Goal: Entertainment & Leisure: Consume media (video, audio)

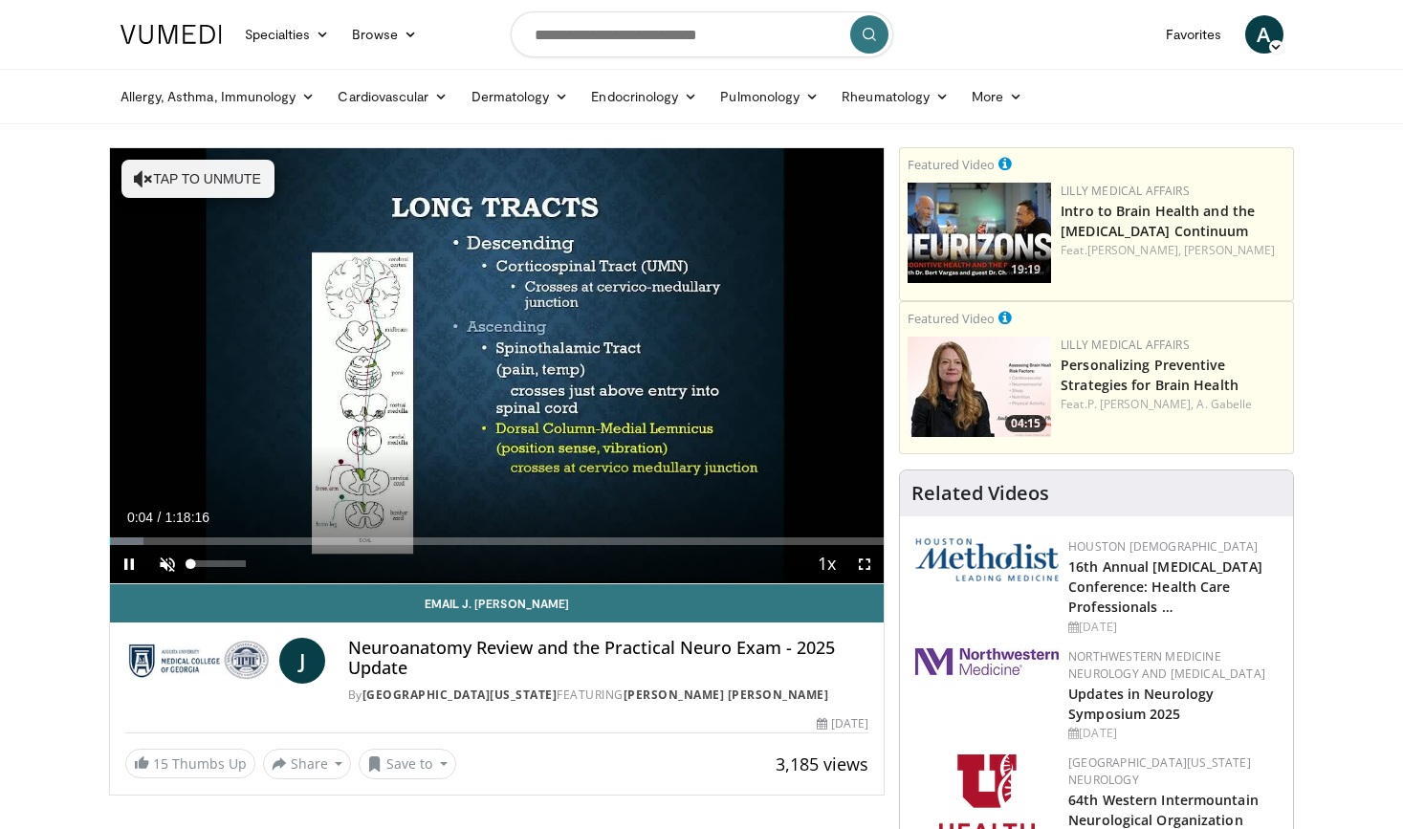
click at [155, 568] on span "Video Player" at bounding box center [167, 564] width 38 height 38
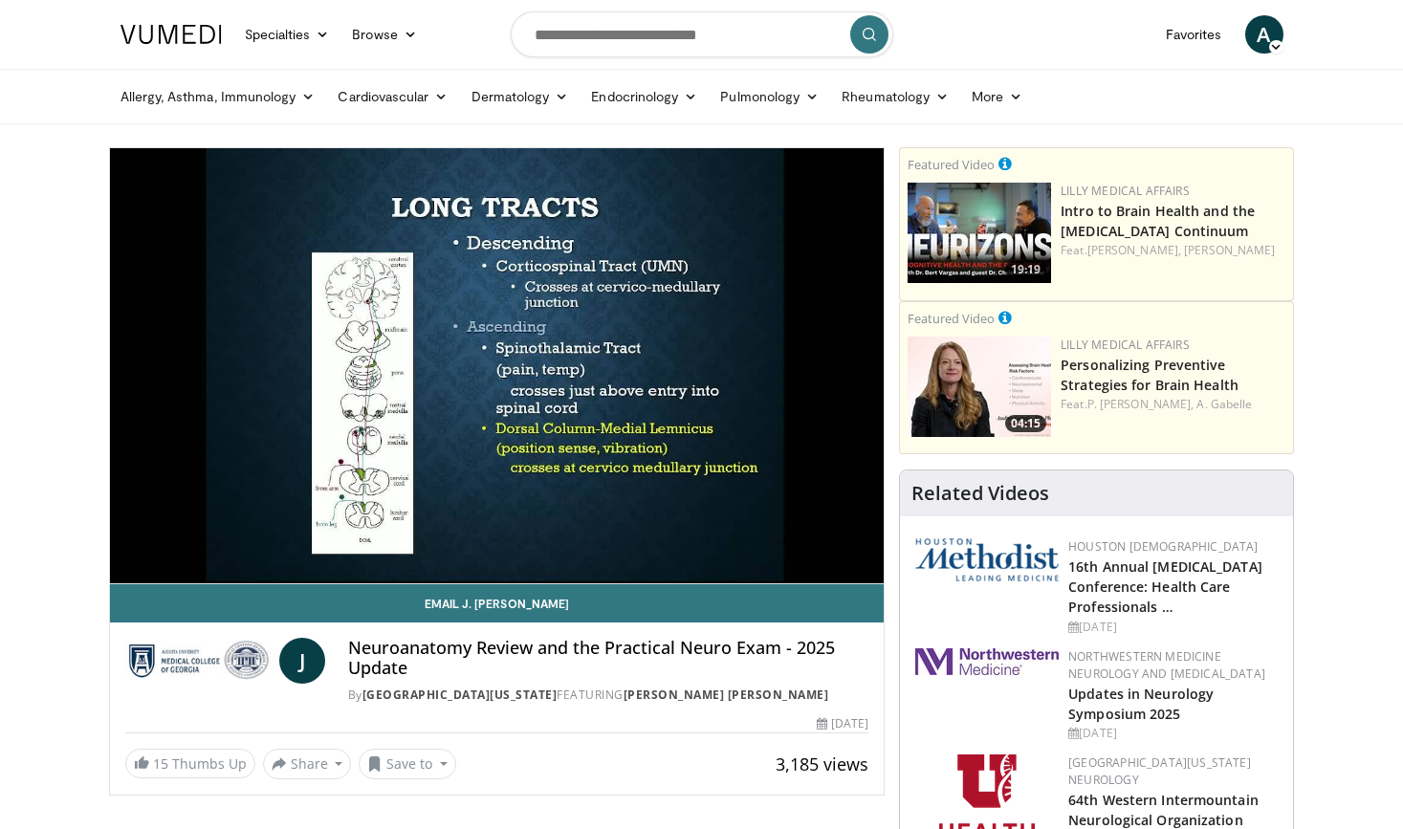
click at [155, 568] on div "10 seconds Tap to unmute" at bounding box center [497, 365] width 775 height 435
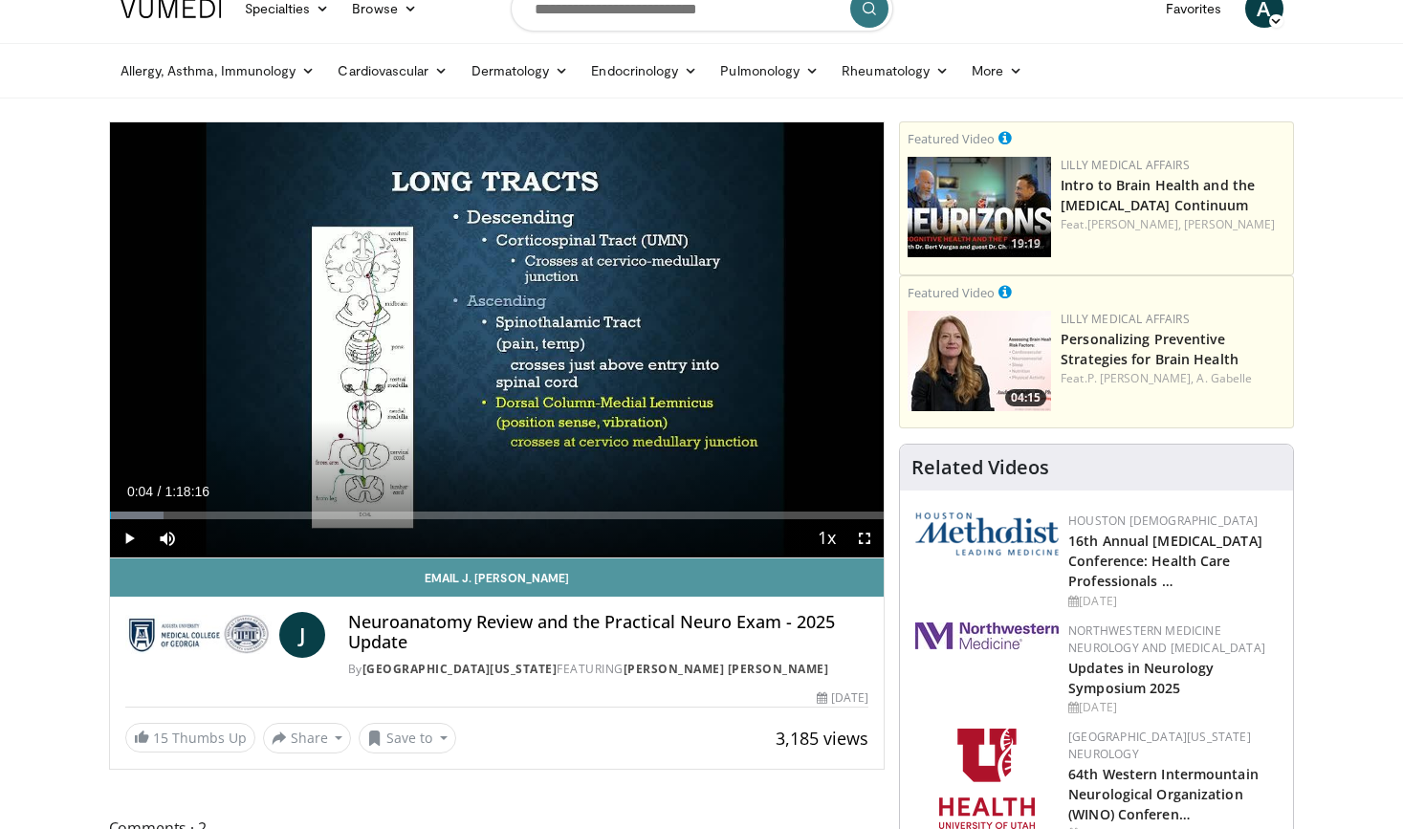
scroll to position [143, 0]
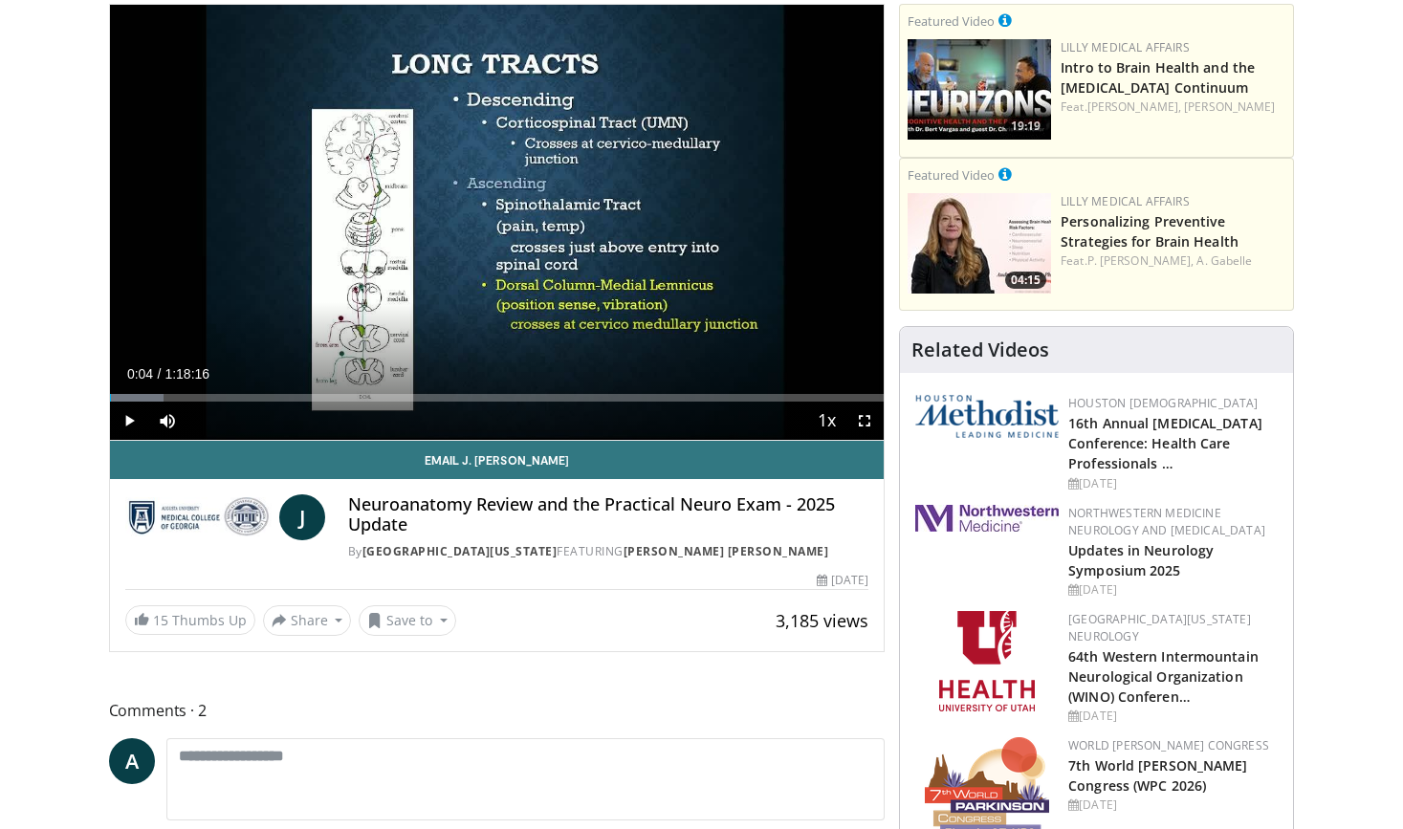
click at [128, 411] on span "Video Player" at bounding box center [129, 421] width 38 height 38
click at [857, 423] on span "Video Player" at bounding box center [864, 421] width 38 height 38
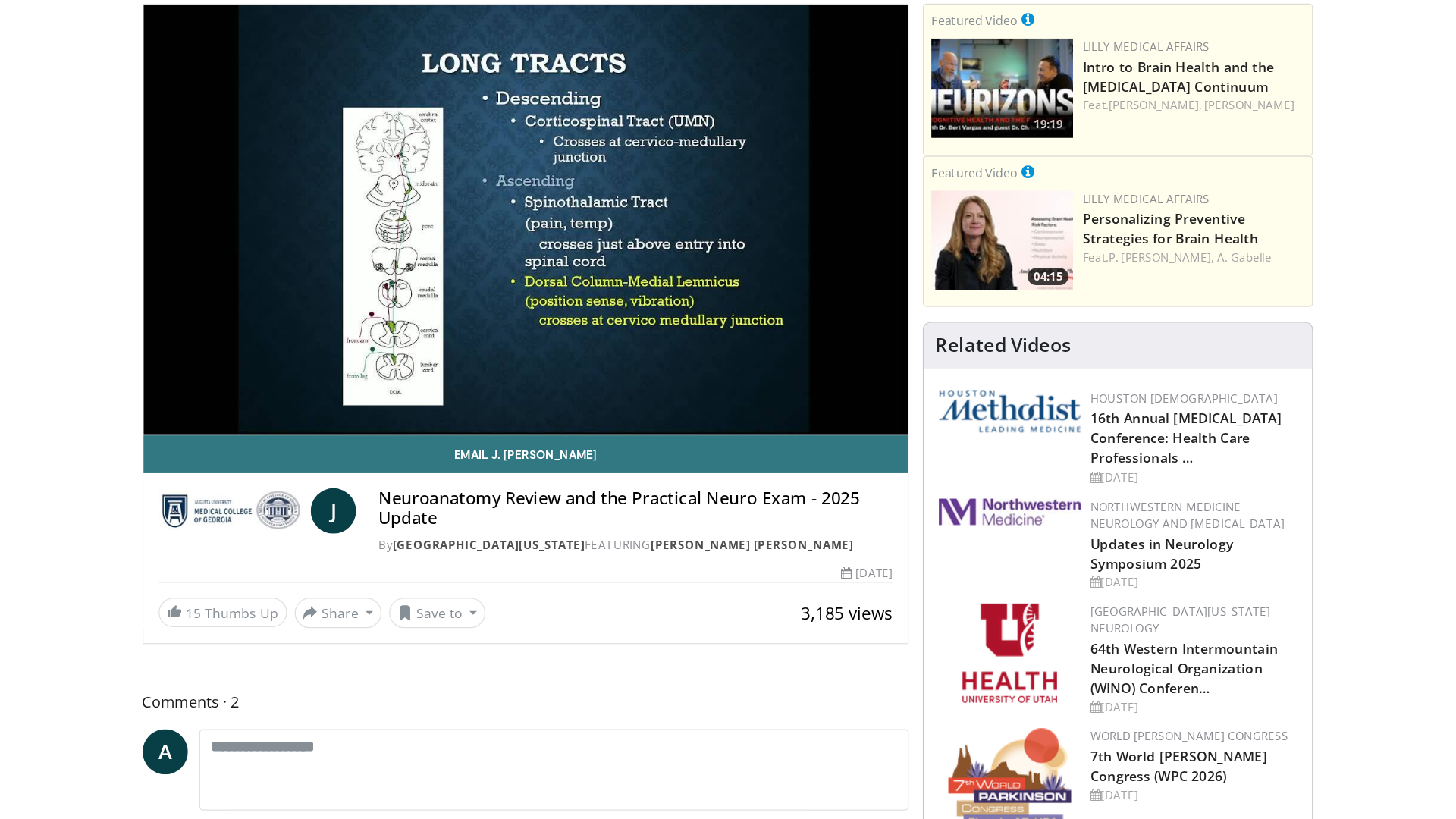
scroll to position [0, 0]
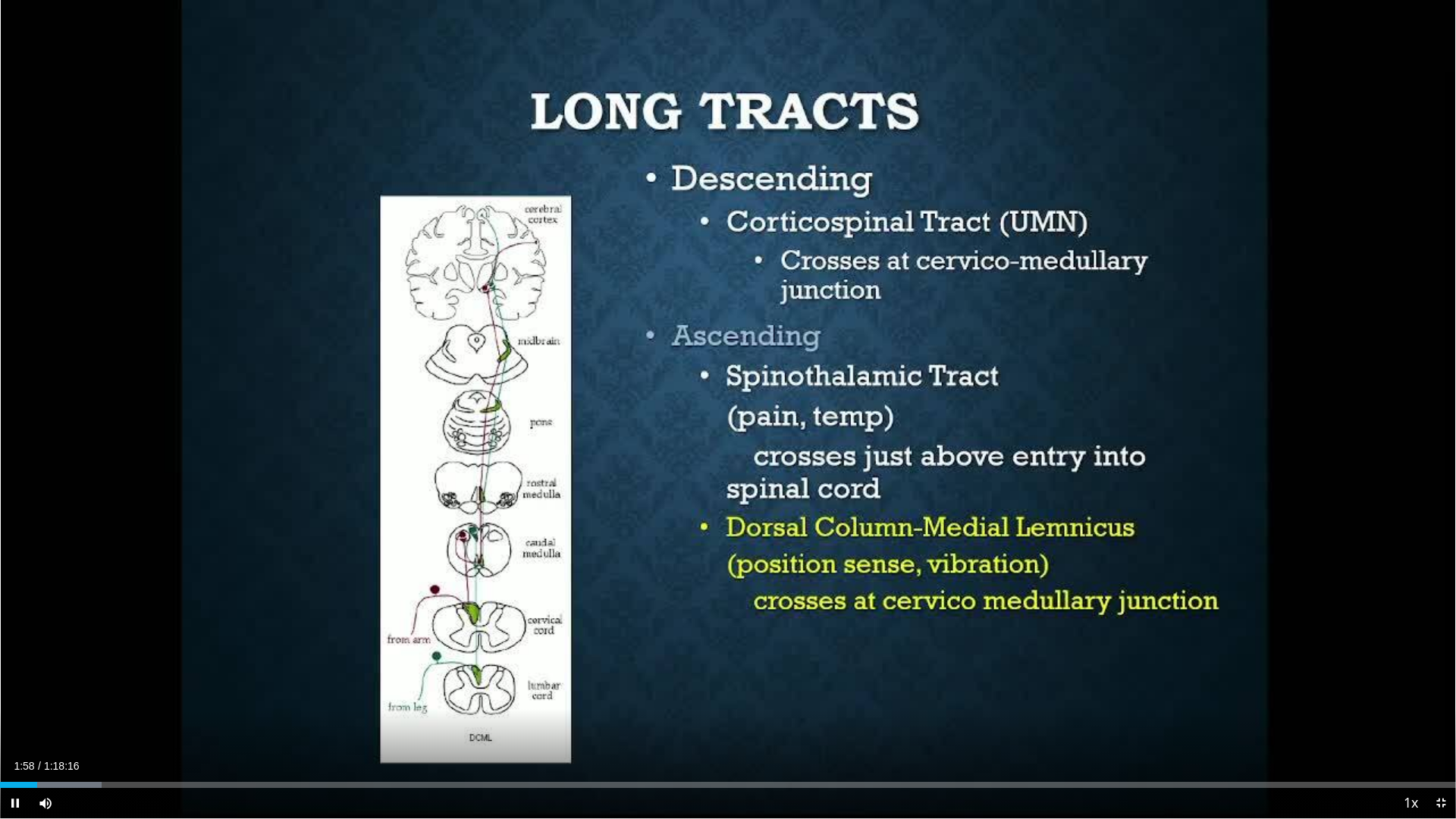
click at [1112, 656] on span "Video Player" at bounding box center [1441, 803] width 30 height 30
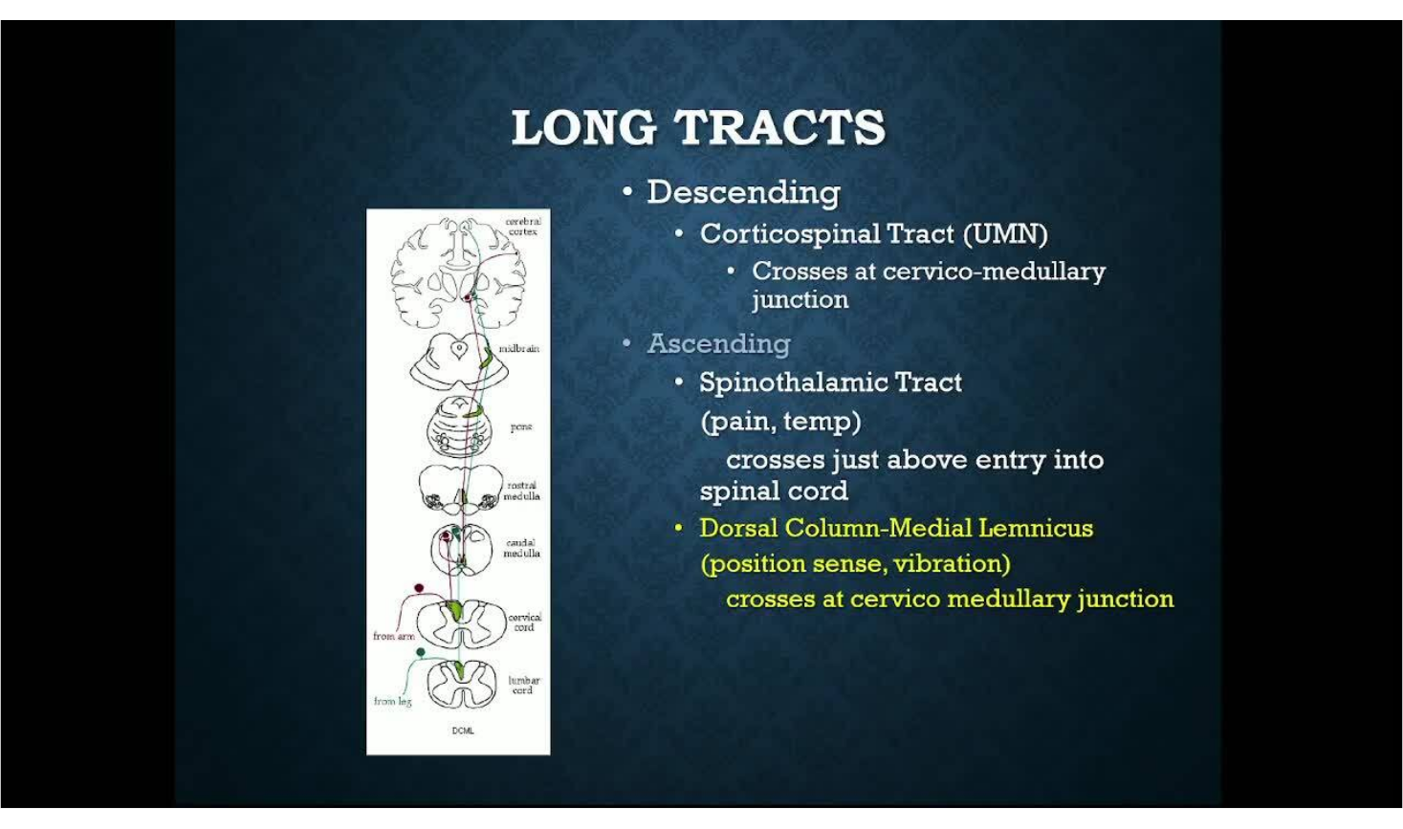
scroll to position [143, 0]
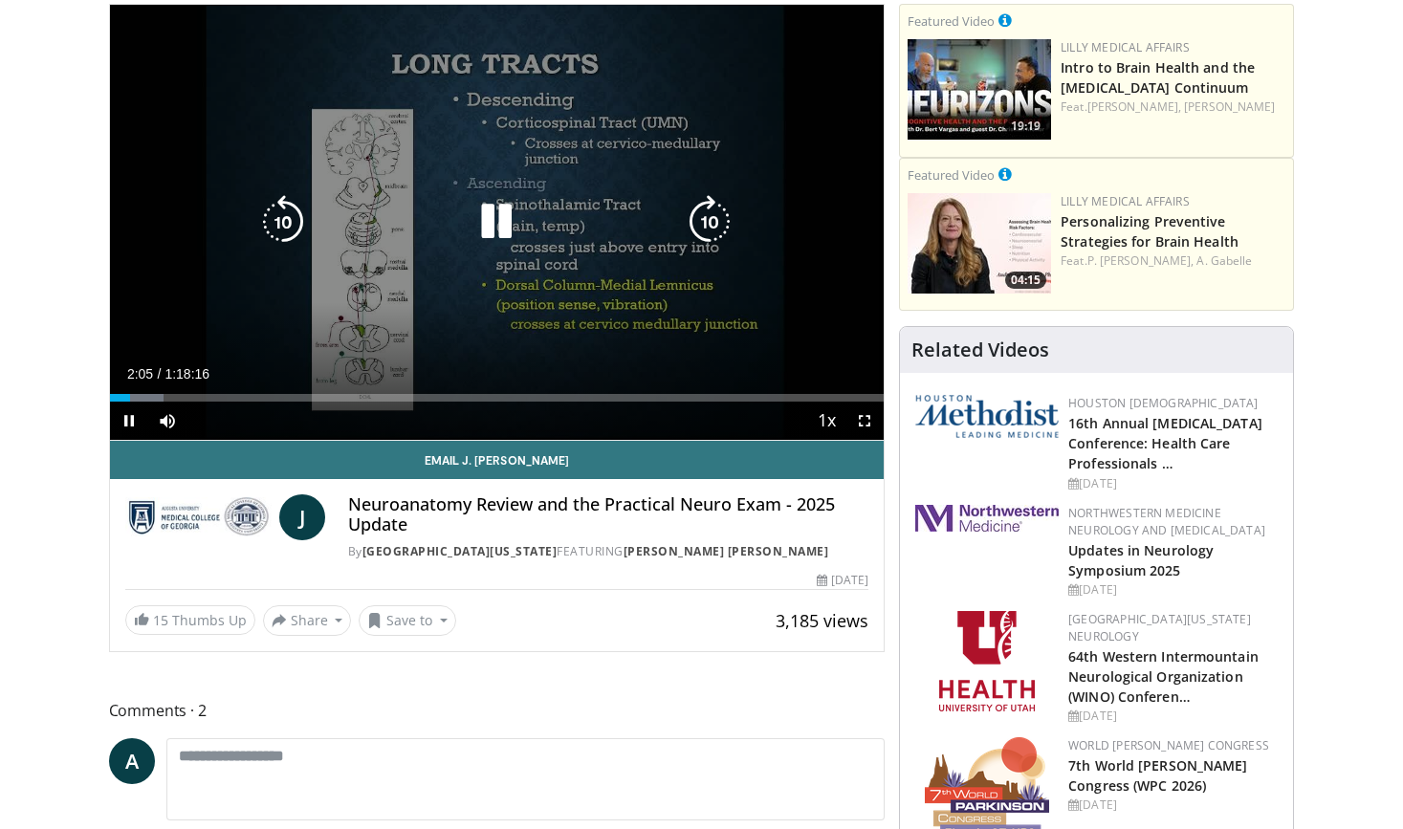
click at [492, 209] on icon "Video Player" at bounding box center [497, 222] width 54 height 54
